Goal: Task Accomplishment & Management: Use online tool/utility

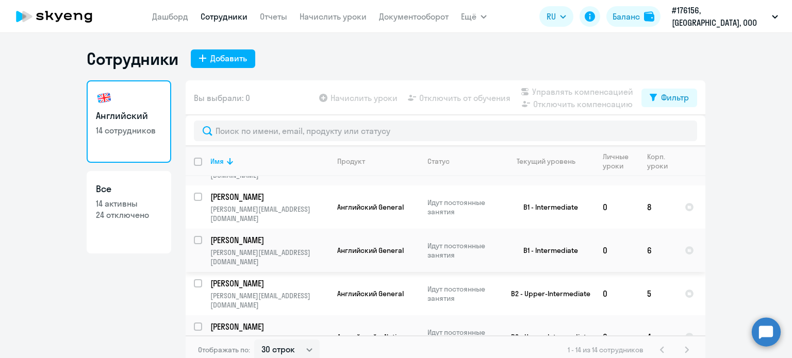
scroll to position [6, 0]
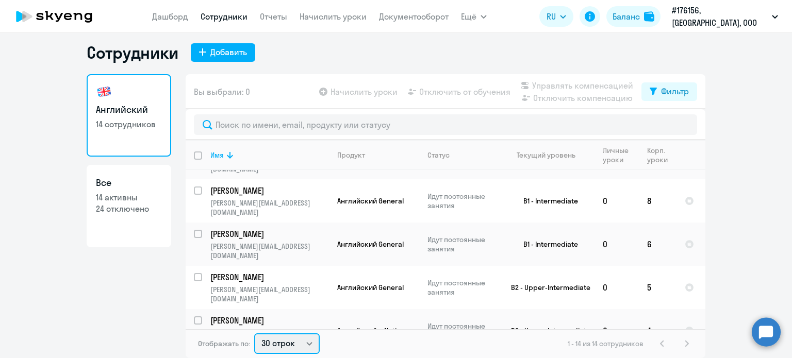
click at [280, 351] on select "30 строк 50 строк 100 строк" at bounding box center [286, 343] width 65 height 21
select select "100"
click at [254, 333] on select "30 строк 50 строк 100 строк" at bounding box center [286, 343] width 65 height 21
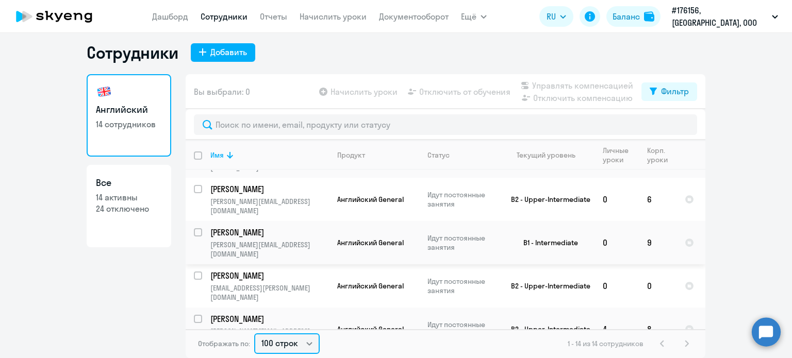
scroll to position [282, 0]
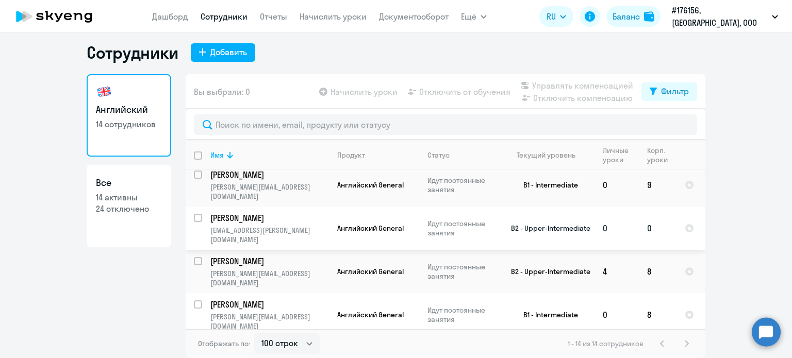
click at [198, 214] on input "select row 38125991" at bounding box center [204, 224] width 21 height 21
checkbox input "true"
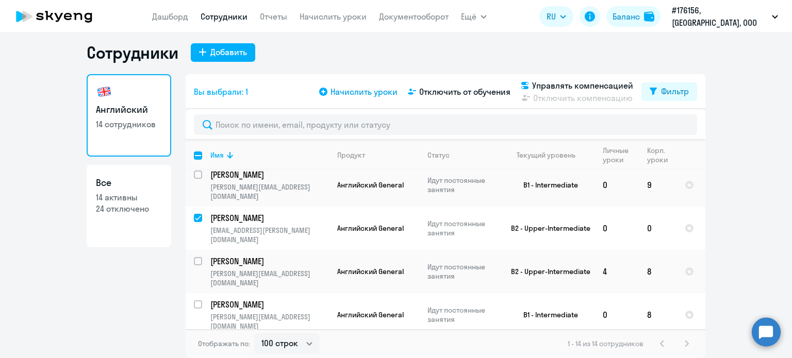
click at [361, 92] on span "Начислить уроки" at bounding box center [363, 92] width 67 height 12
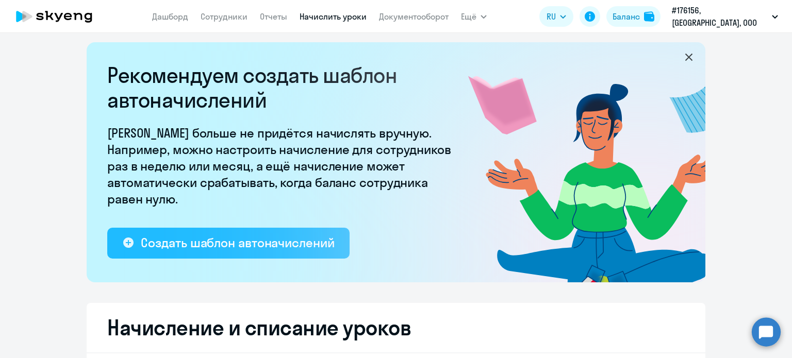
select select "10"
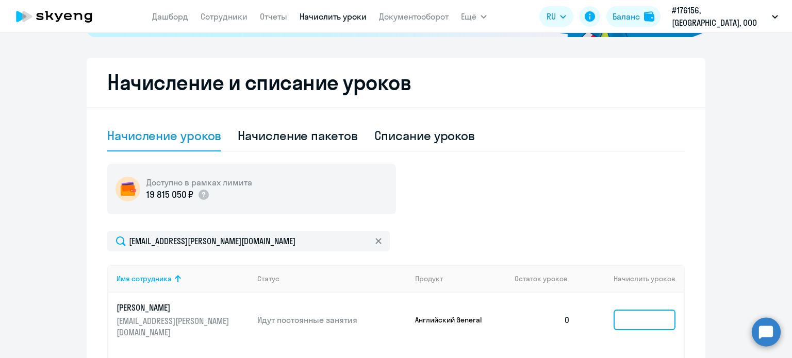
click at [626, 324] on input at bounding box center [644, 320] width 62 height 21
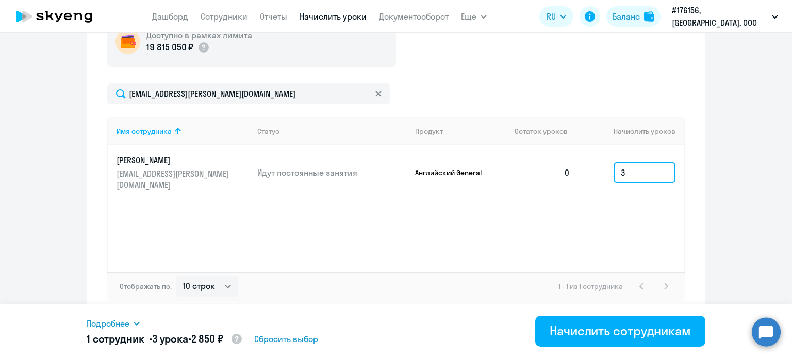
scroll to position [399, 0]
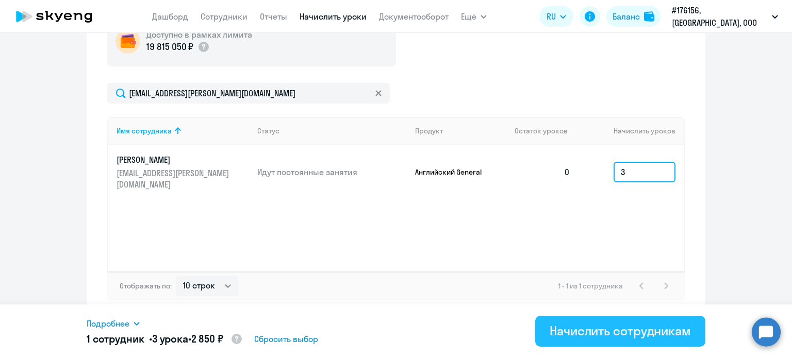
type input "3"
click at [594, 330] on div "Начислить сотрудникам" at bounding box center [619, 331] width 141 height 16
